Goal: Find specific page/section: Find specific page/section

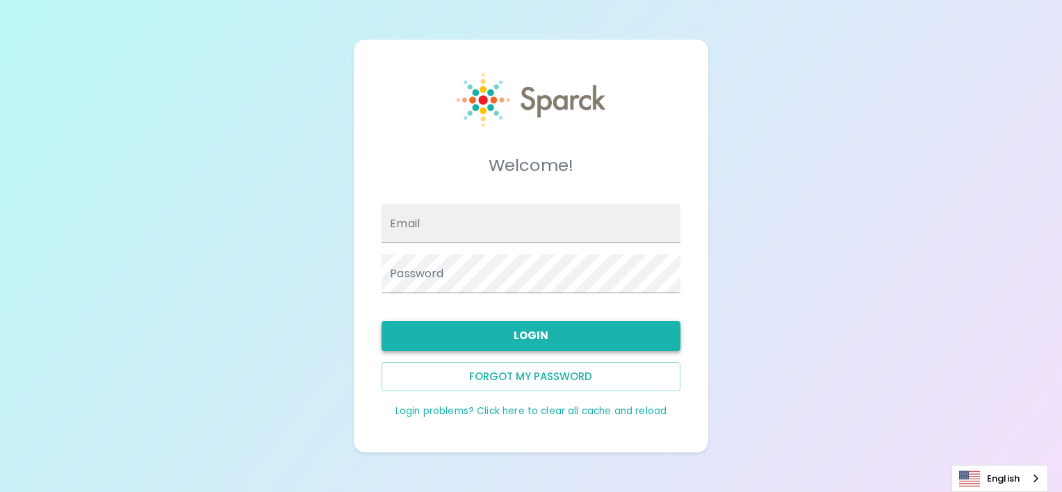
type input "[EMAIL_ADDRESS][DOMAIN_NAME]"
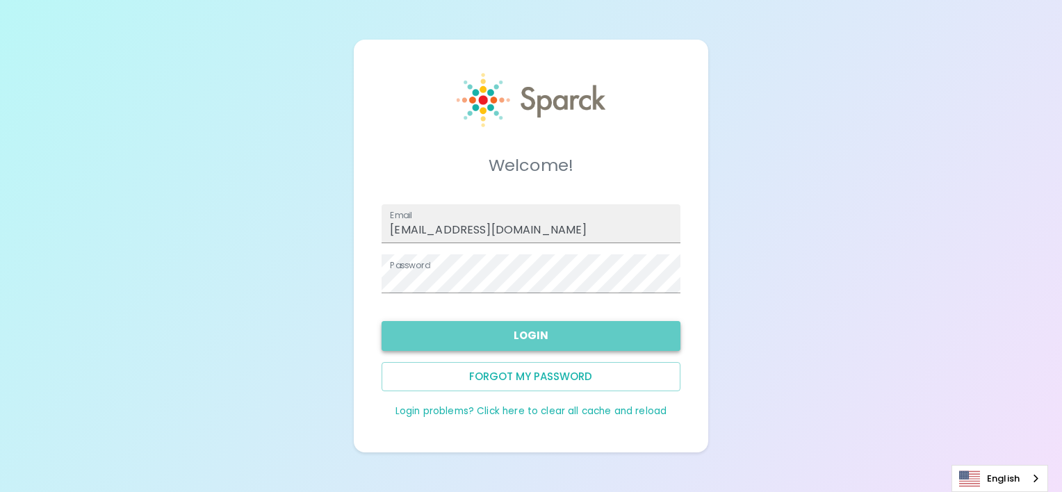
click at [593, 332] on button "Login" at bounding box center [531, 335] width 298 height 29
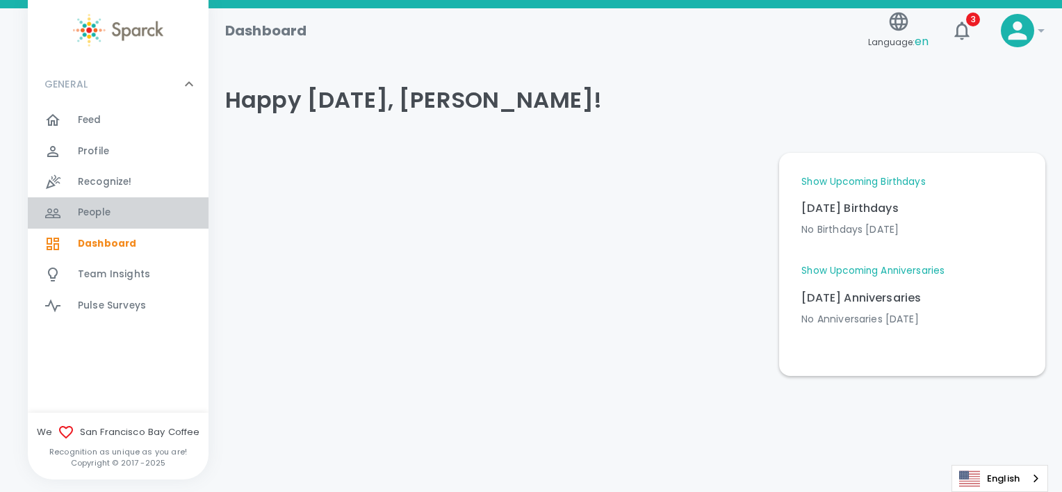
click at [97, 218] on span "People" at bounding box center [94, 213] width 33 height 14
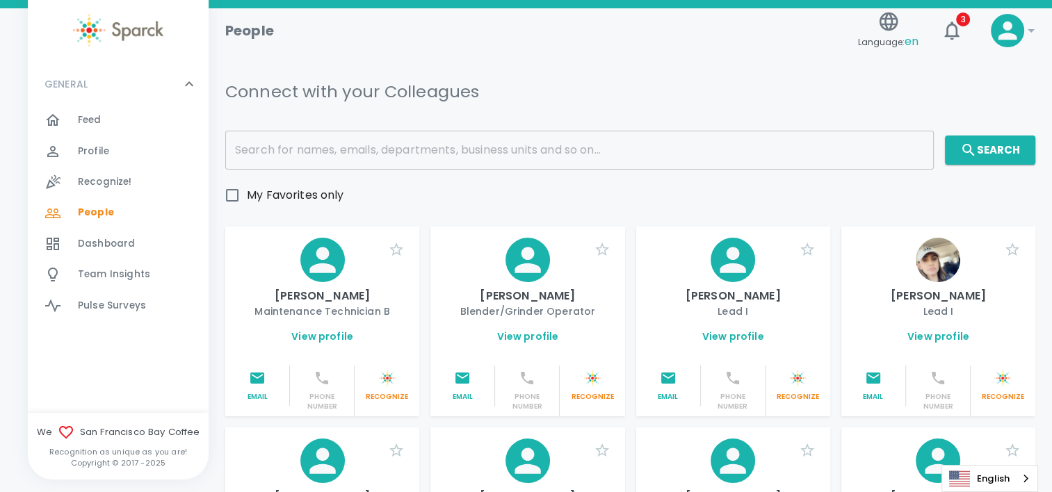
click at [323, 195] on span "My Favorites only" at bounding box center [295, 195] width 97 height 17
click at [247, 195] on input "My Favorites only" at bounding box center [232, 195] width 29 height 29
checkbox input "true"
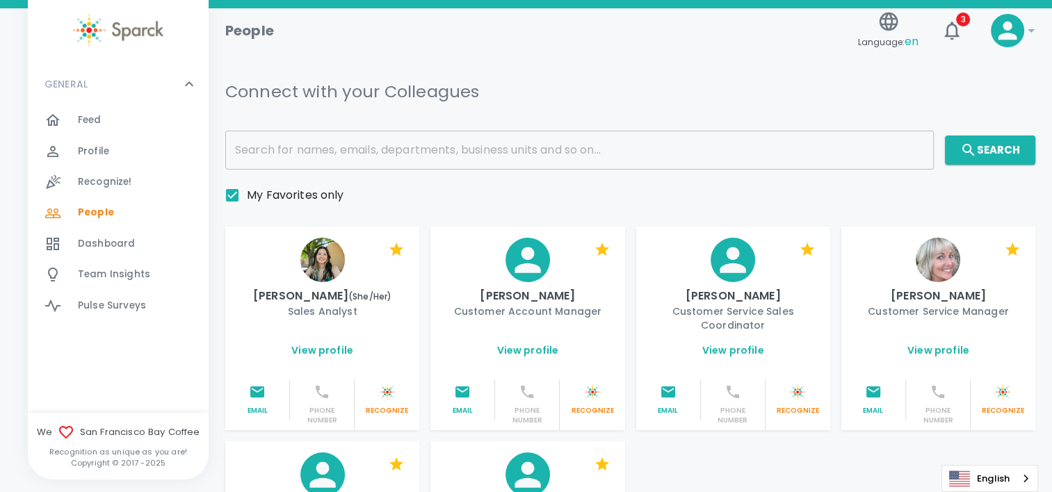
click at [346, 259] on div "[PERSON_NAME] (She/Her) Sales Analyst" at bounding box center [322, 278] width 172 height 81
click at [320, 259] on img at bounding box center [322, 260] width 44 height 44
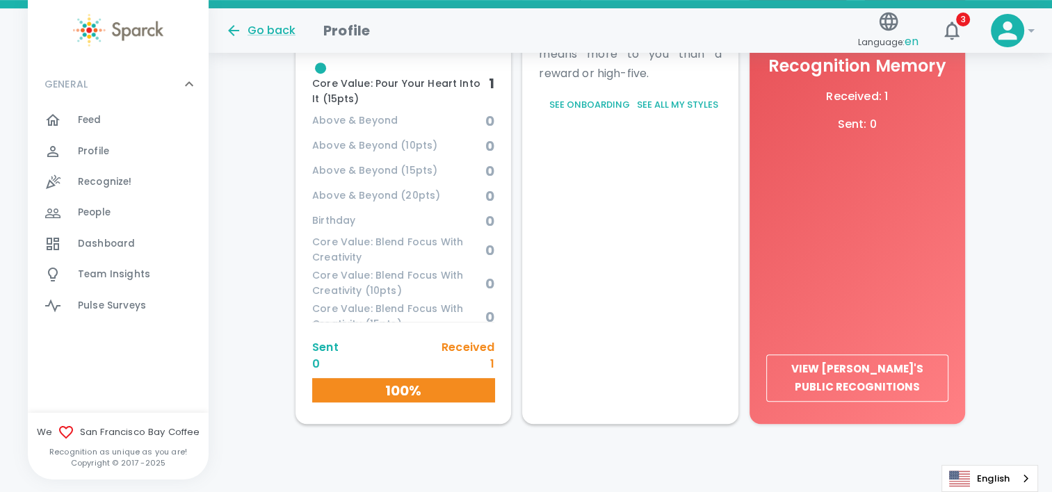
scroll to position [706, 0]
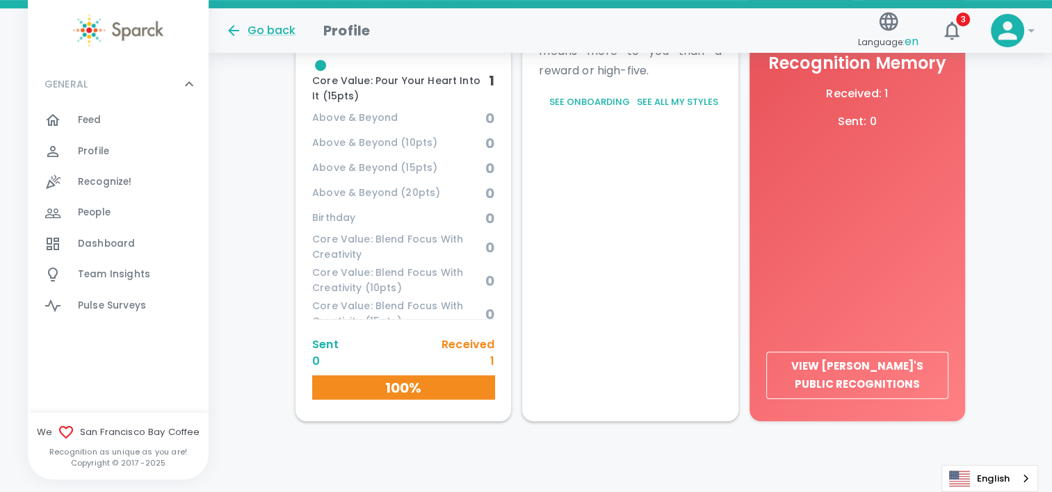
click at [326, 214] on span "Birthday" at bounding box center [398, 218] width 173 height 15
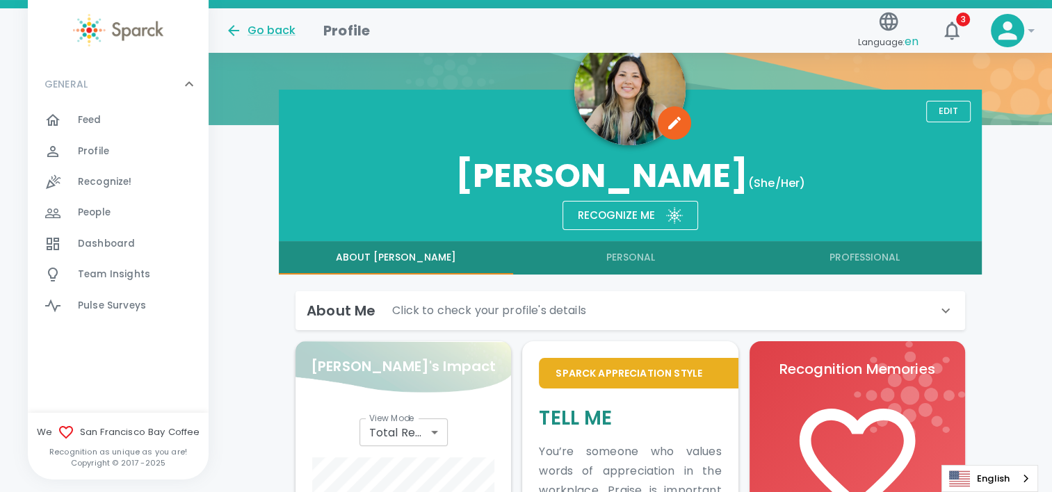
scroll to position [122, 0]
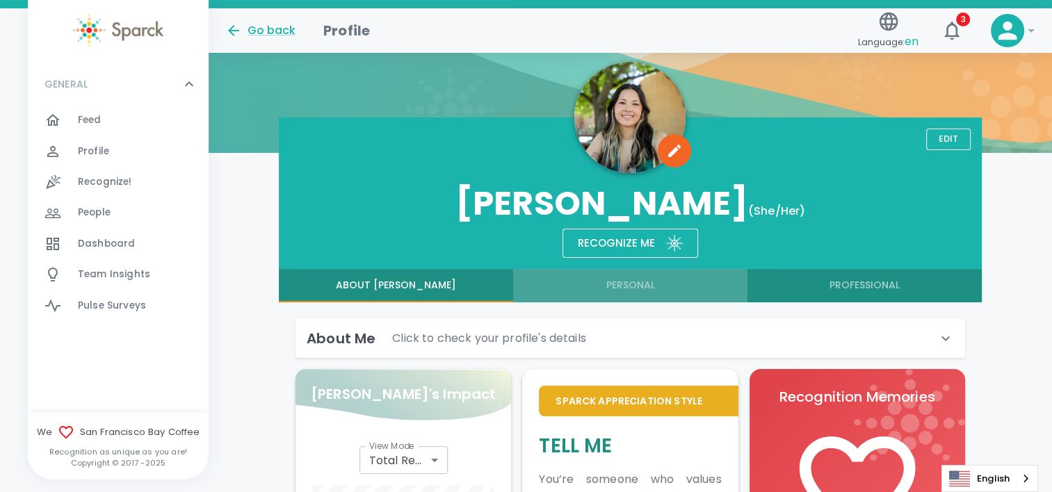
click at [644, 286] on button "Personal" at bounding box center [630, 285] width 234 height 33
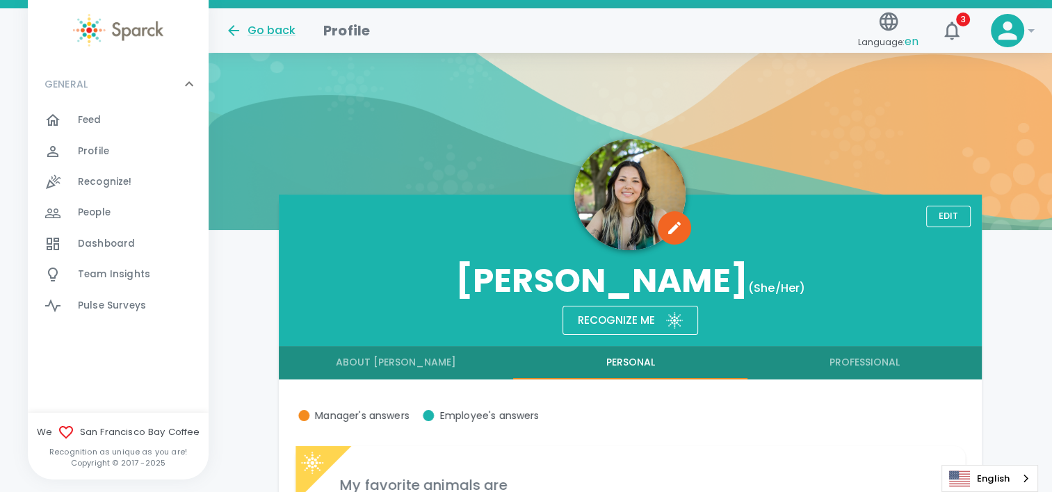
scroll to position [0, 0]
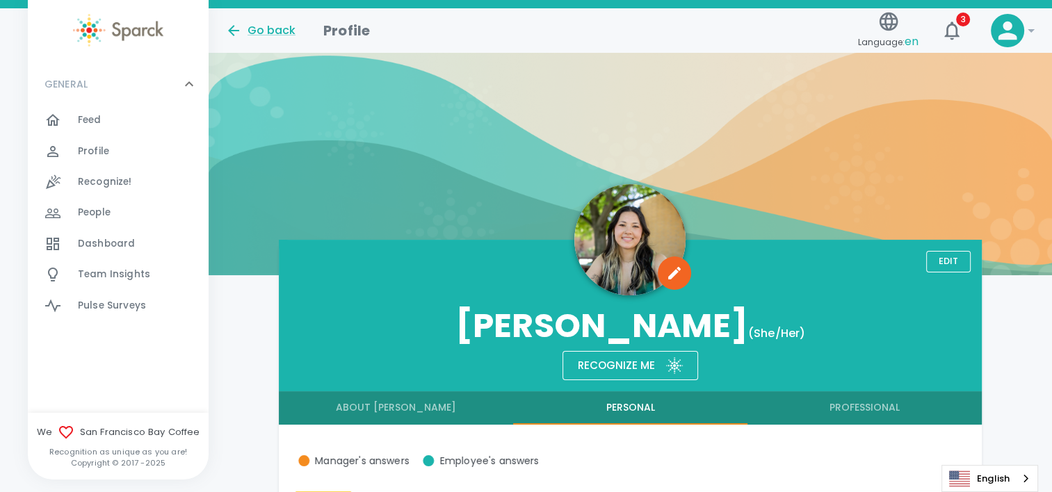
click at [392, 409] on button "About [PERSON_NAME]" at bounding box center [396, 407] width 234 height 33
